Goal: Check status: Check status

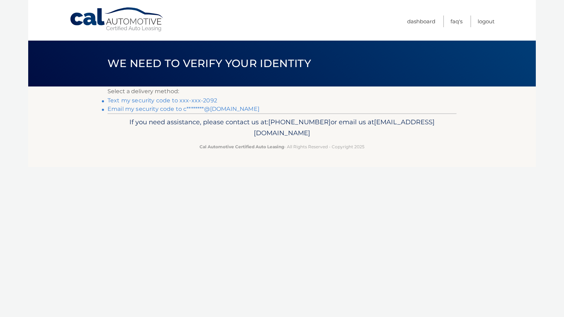
click at [207, 101] on link "Text my security code to xxx-xxx-2092" at bounding box center [163, 100] width 110 height 7
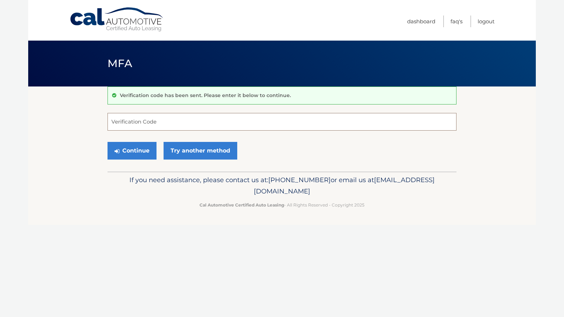
click at [183, 122] on input "Verification Code" at bounding box center [282, 122] width 349 height 18
type input "511491"
click at [139, 149] on button "Continue" at bounding box center [132, 151] width 49 height 18
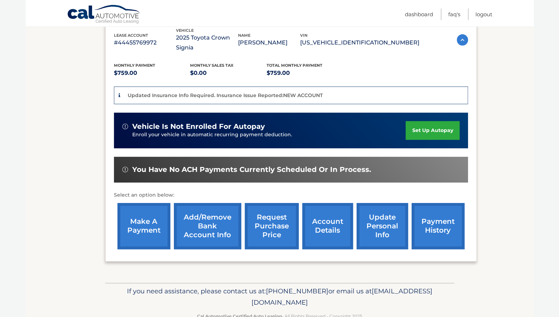
scroll to position [136, 0]
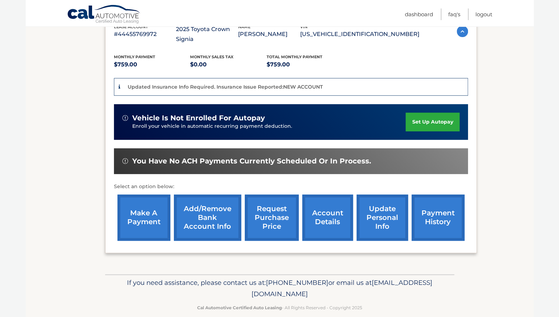
click at [426, 221] on link "payment history" at bounding box center [438, 217] width 53 height 46
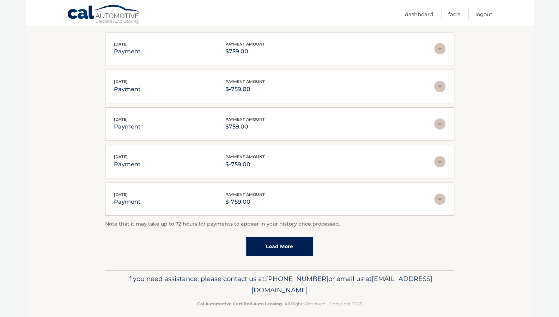
scroll to position [141, 0]
click at [440, 198] on img at bounding box center [439, 197] width 11 height 11
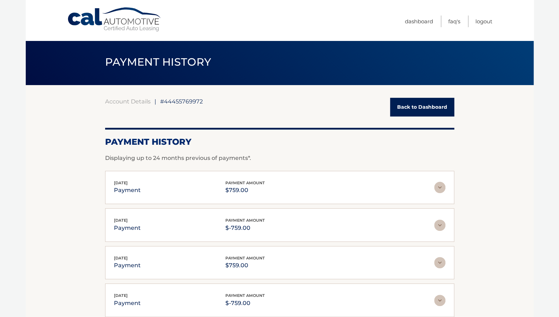
scroll to position [0, 0]
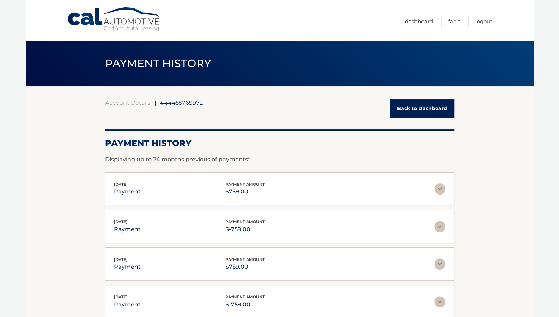
click at [424, 107] on link "Back to Dashboard" at bounding box center [422, 108] width 64 height 19
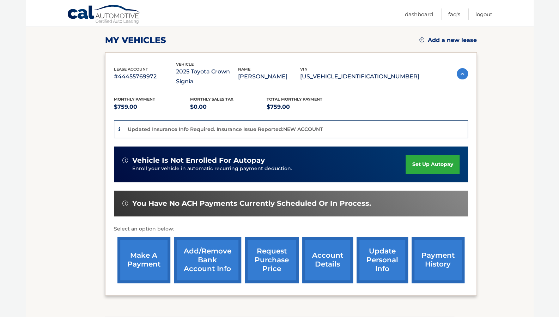
scroll to position [71, 0]
